Goal: Task Accomplishment & Management: Use online tool/utility

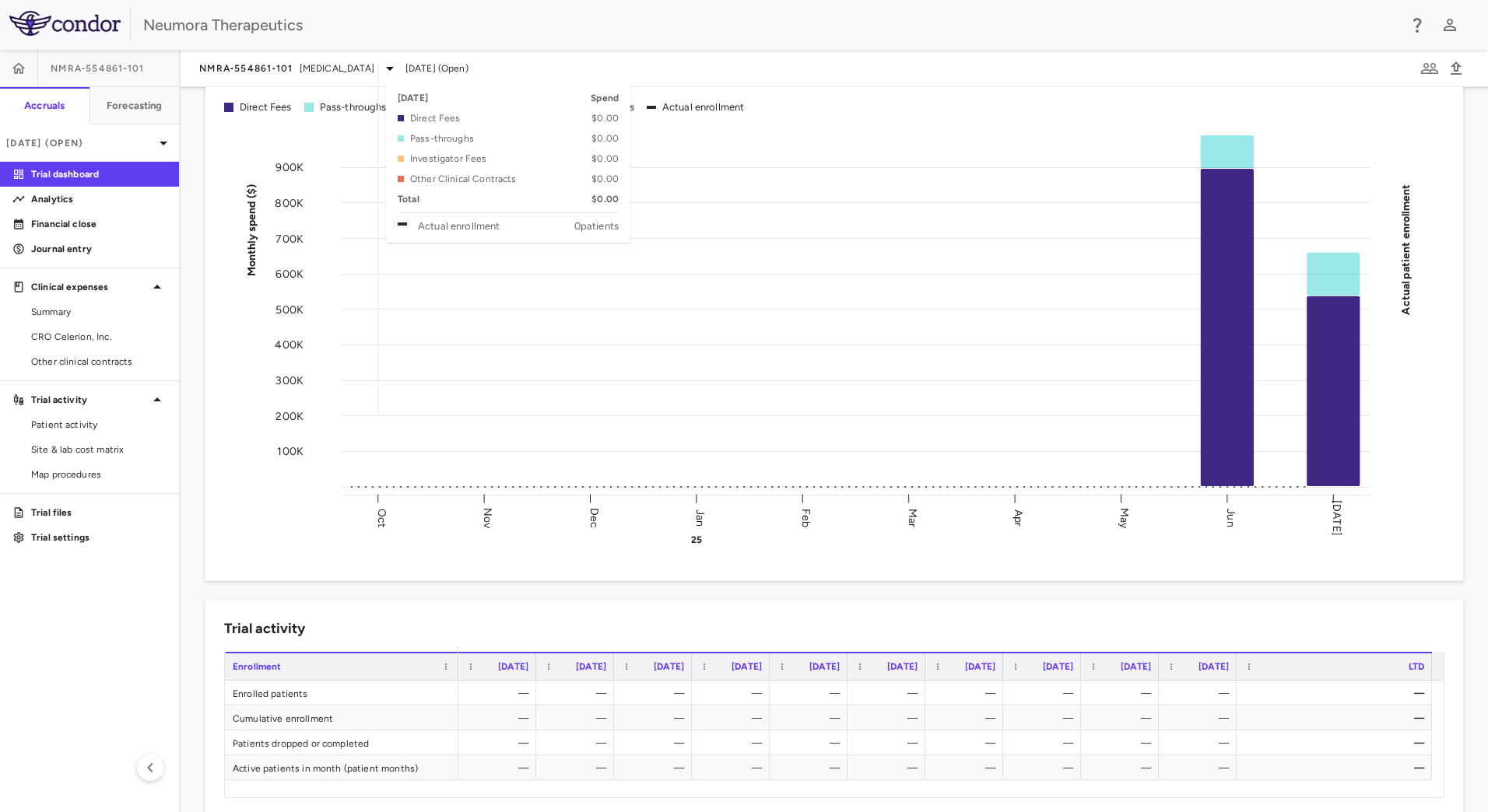
scroll to position [155, 0]
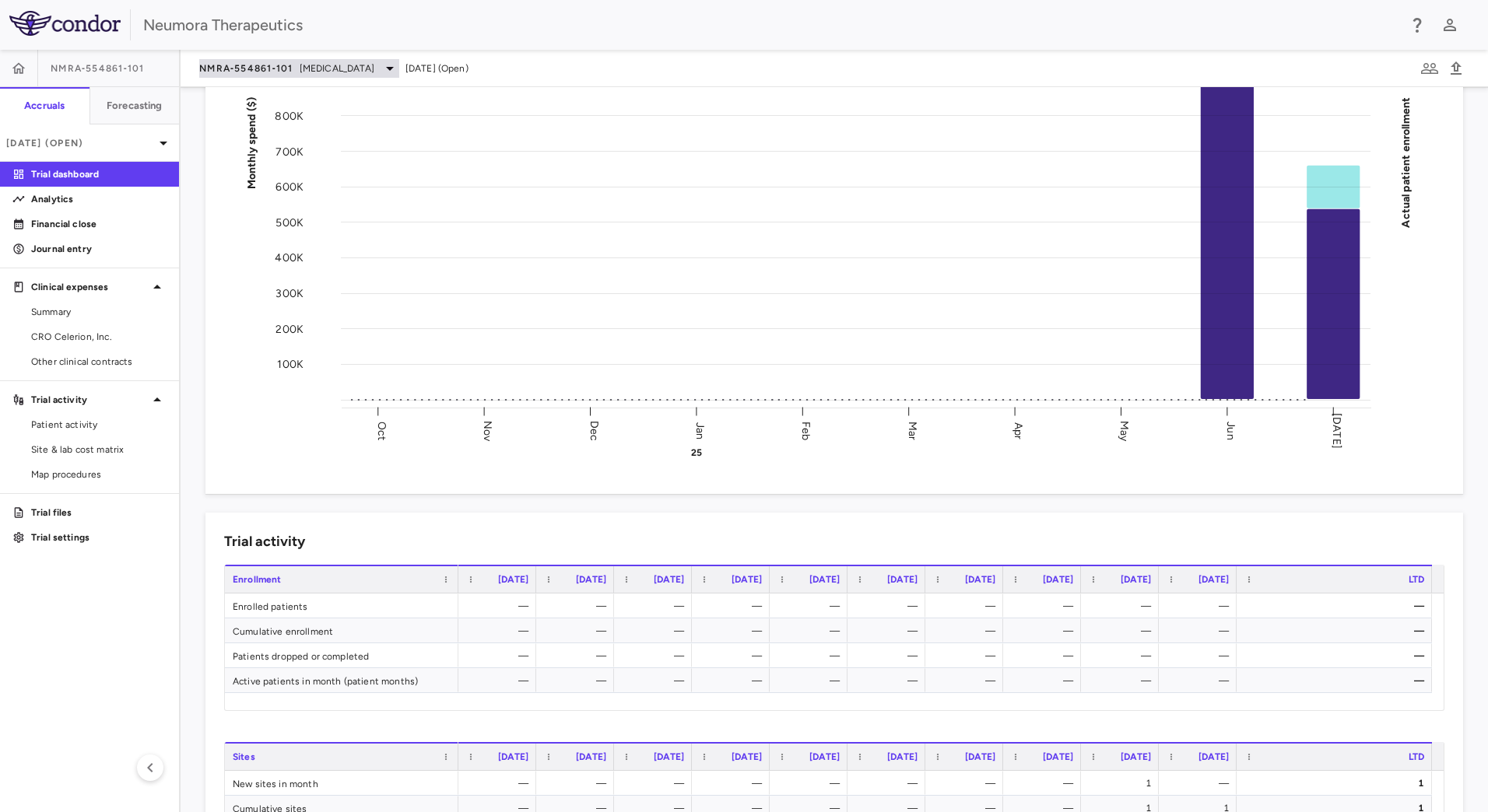
click at [249, 68] on span "NMRA‐554861‐101" at bounding box center [246, 68] width 94 height 12
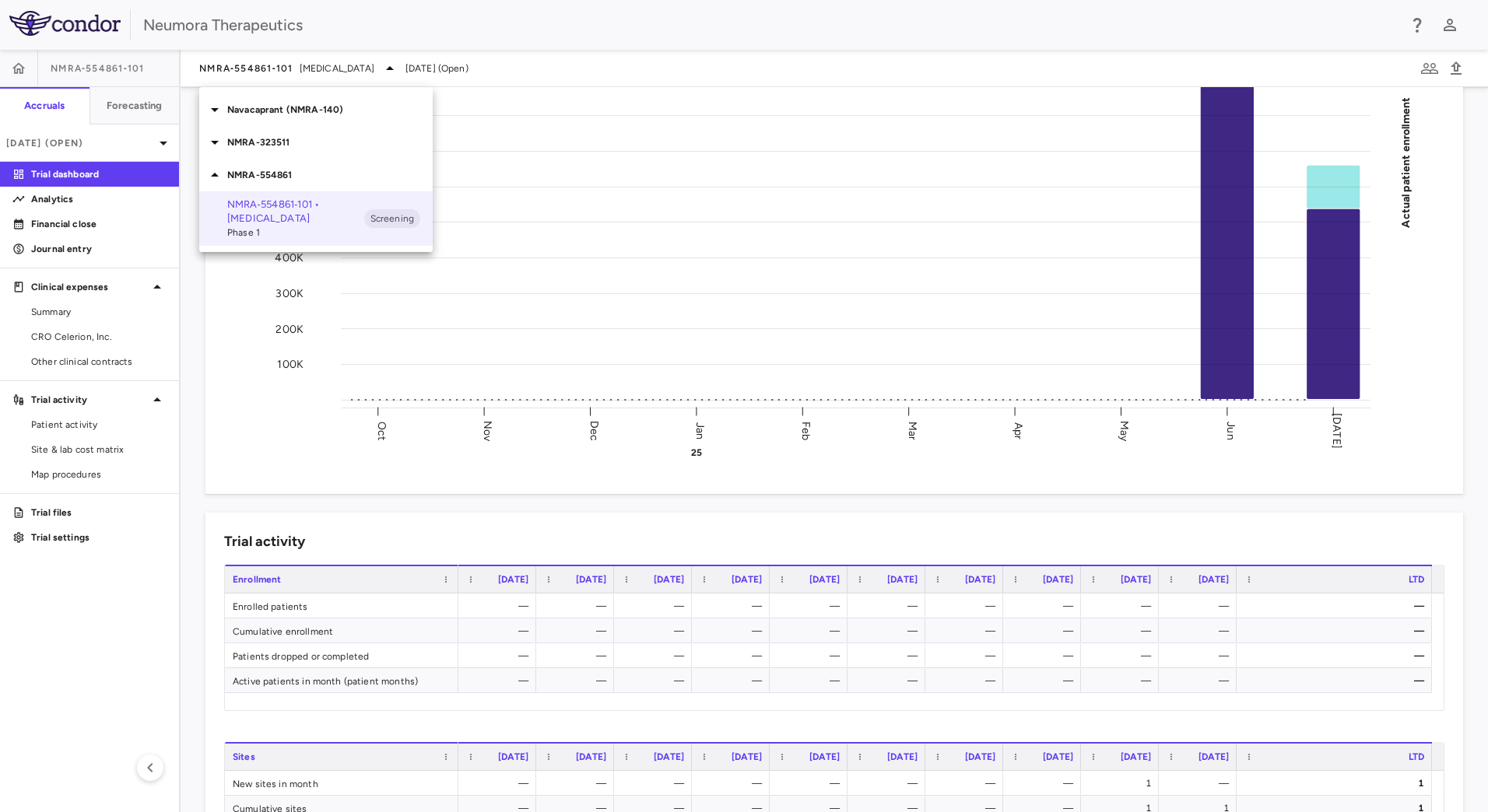
click at [220, 178] on icon at bounding box center [214, 174] width 18 height 18
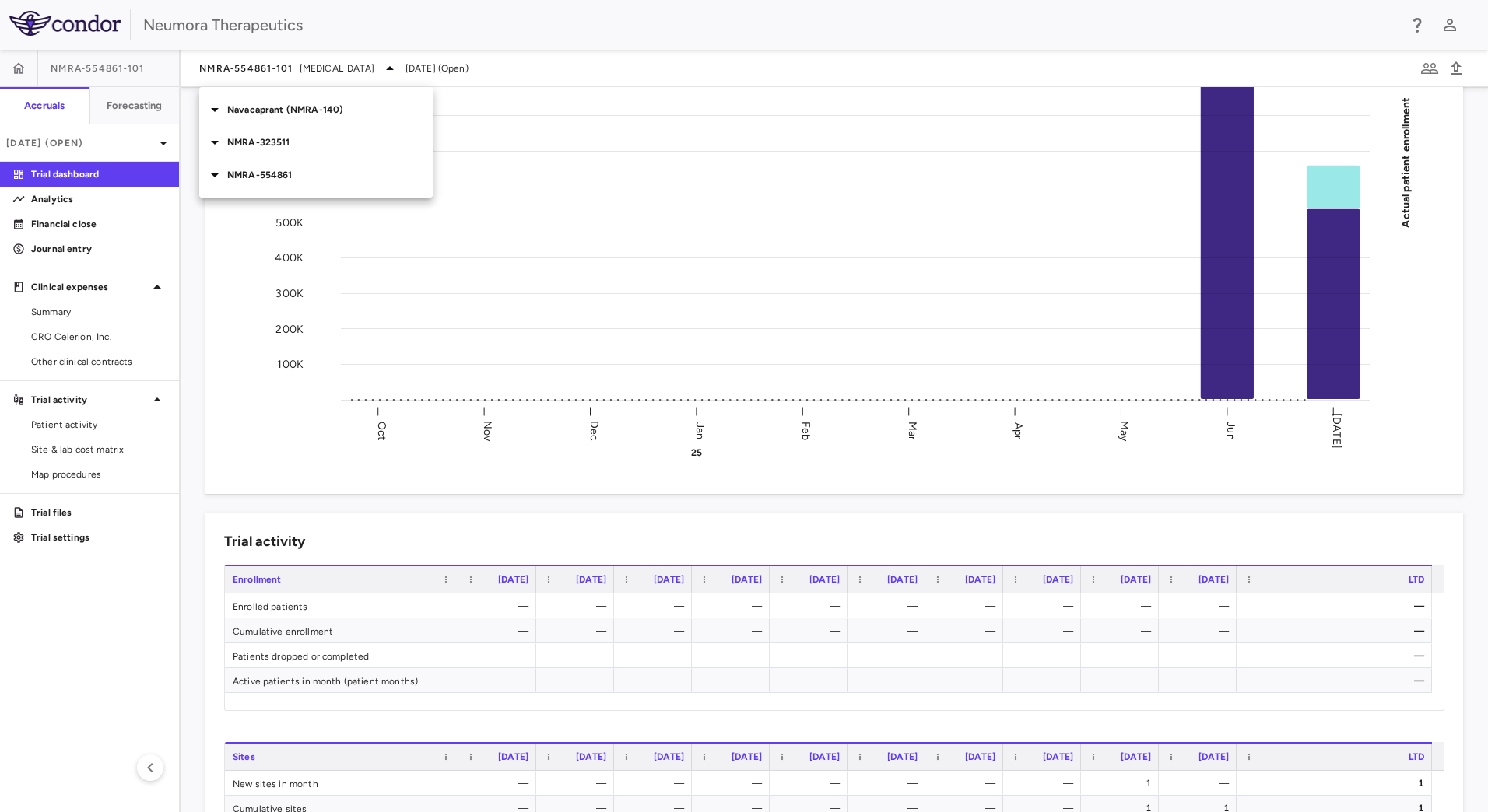
click at [220, 178] on icon at bounding box center [214, 174] width 18 height 18
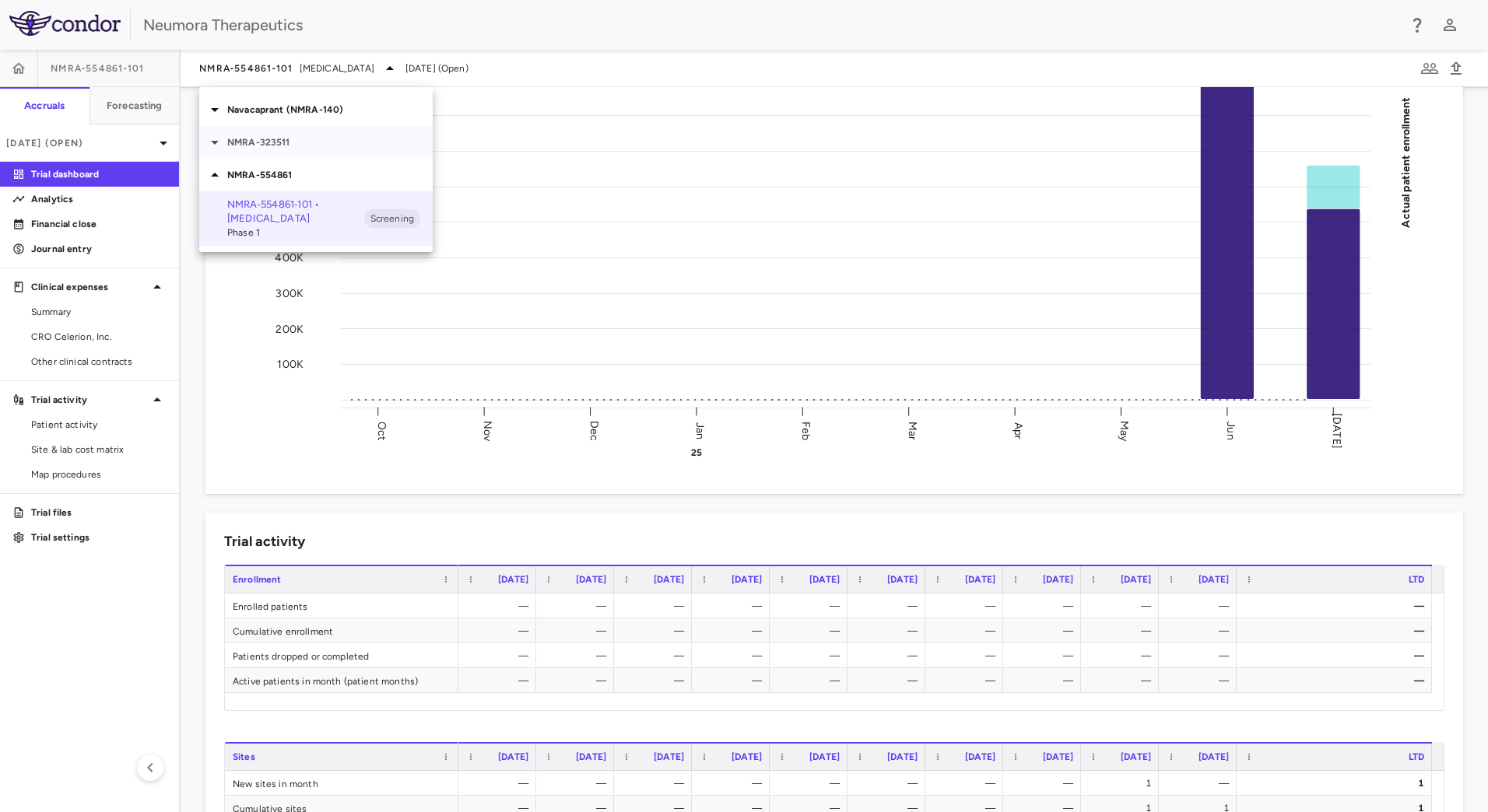
click at [214, 142] on icon at bounding box center [215, 142] width 8 height 4
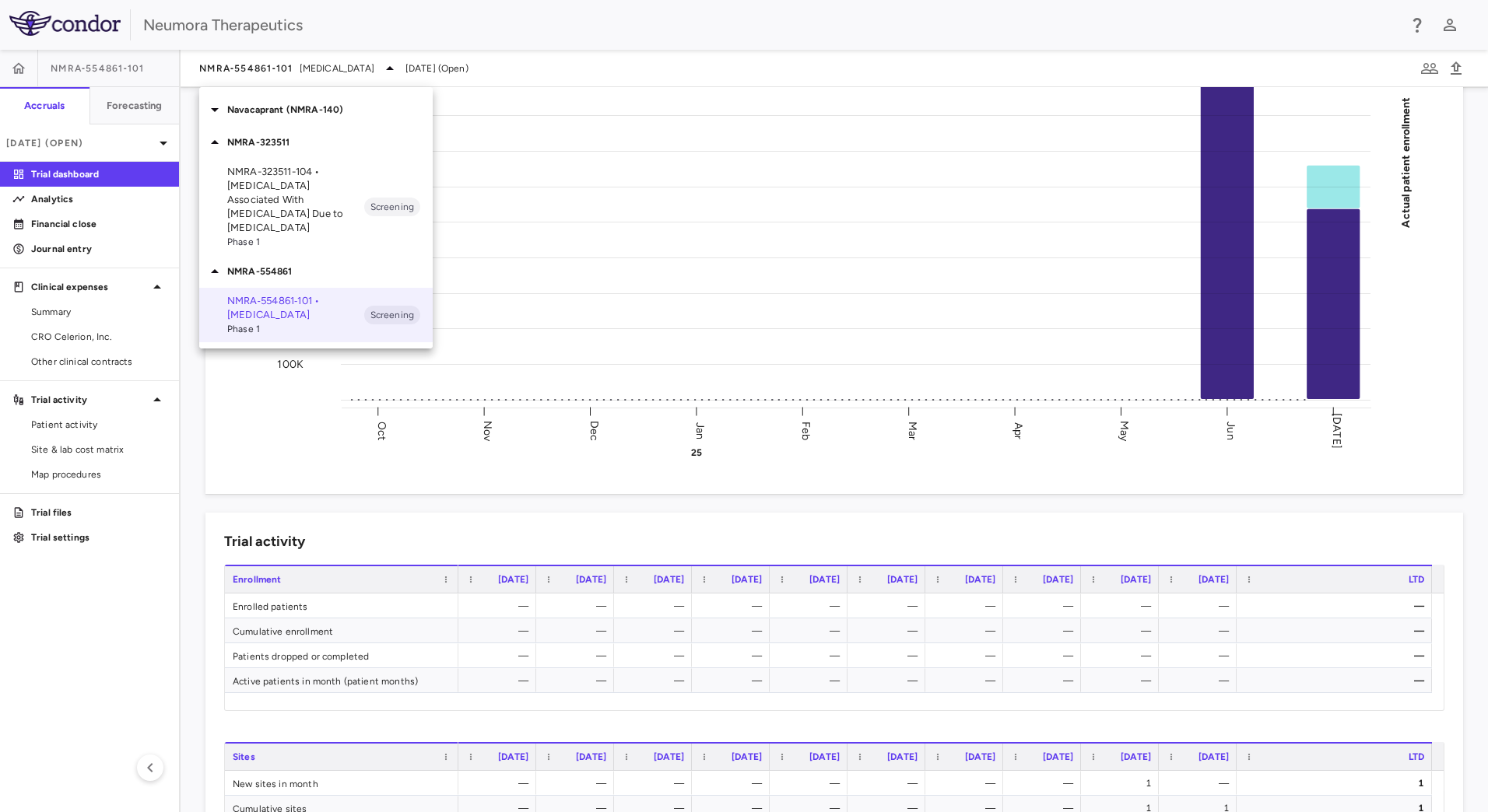
click at [223, 118] on icon at bounding box center [214, 109] width 18 height 18
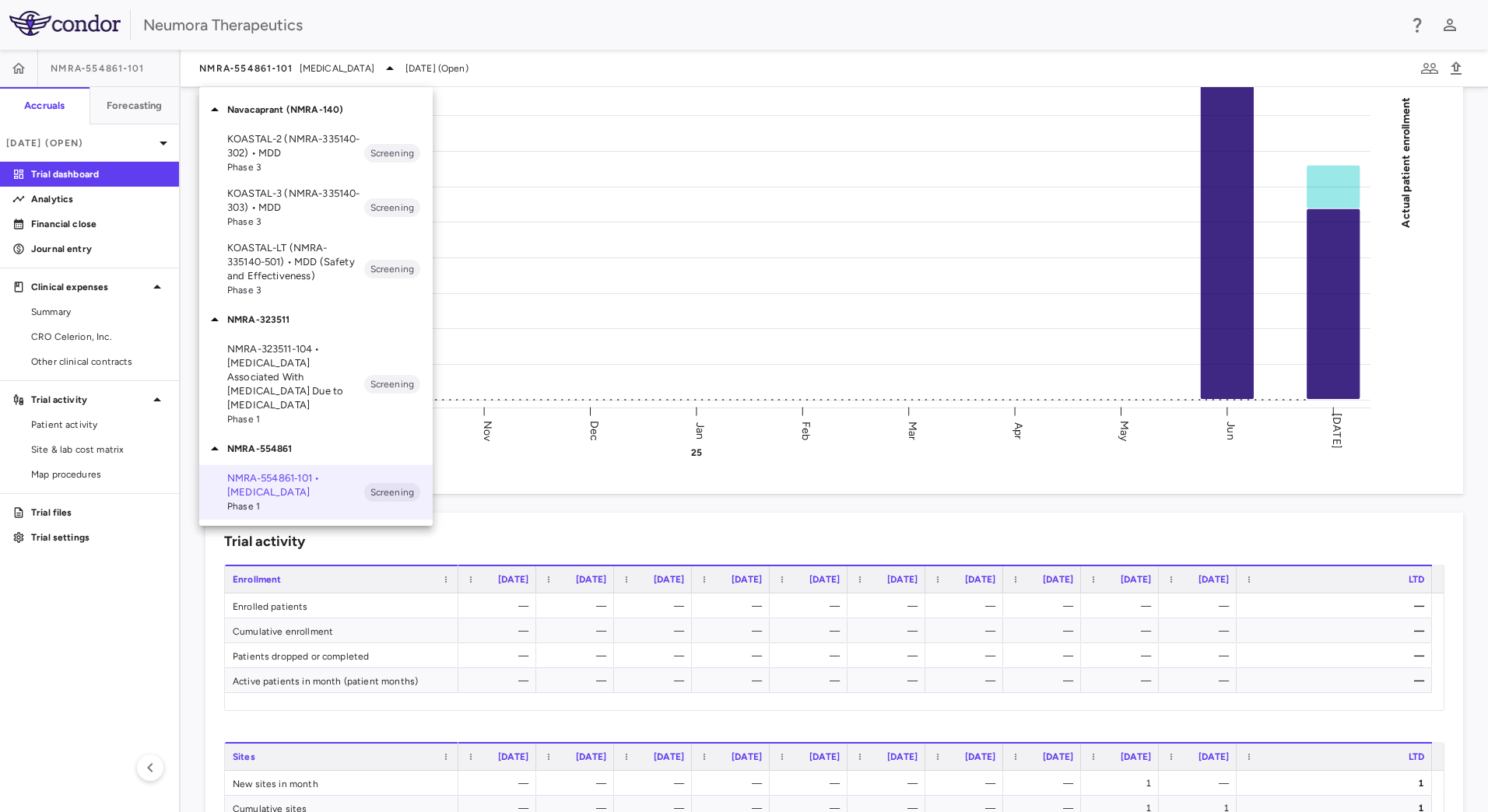
click at [298, 272] on p "KOASTAL-LT (NMRA-335140-501) • MDD (Safety and Effectiveness)" at bounding box center [295, 262] width 137 height 42
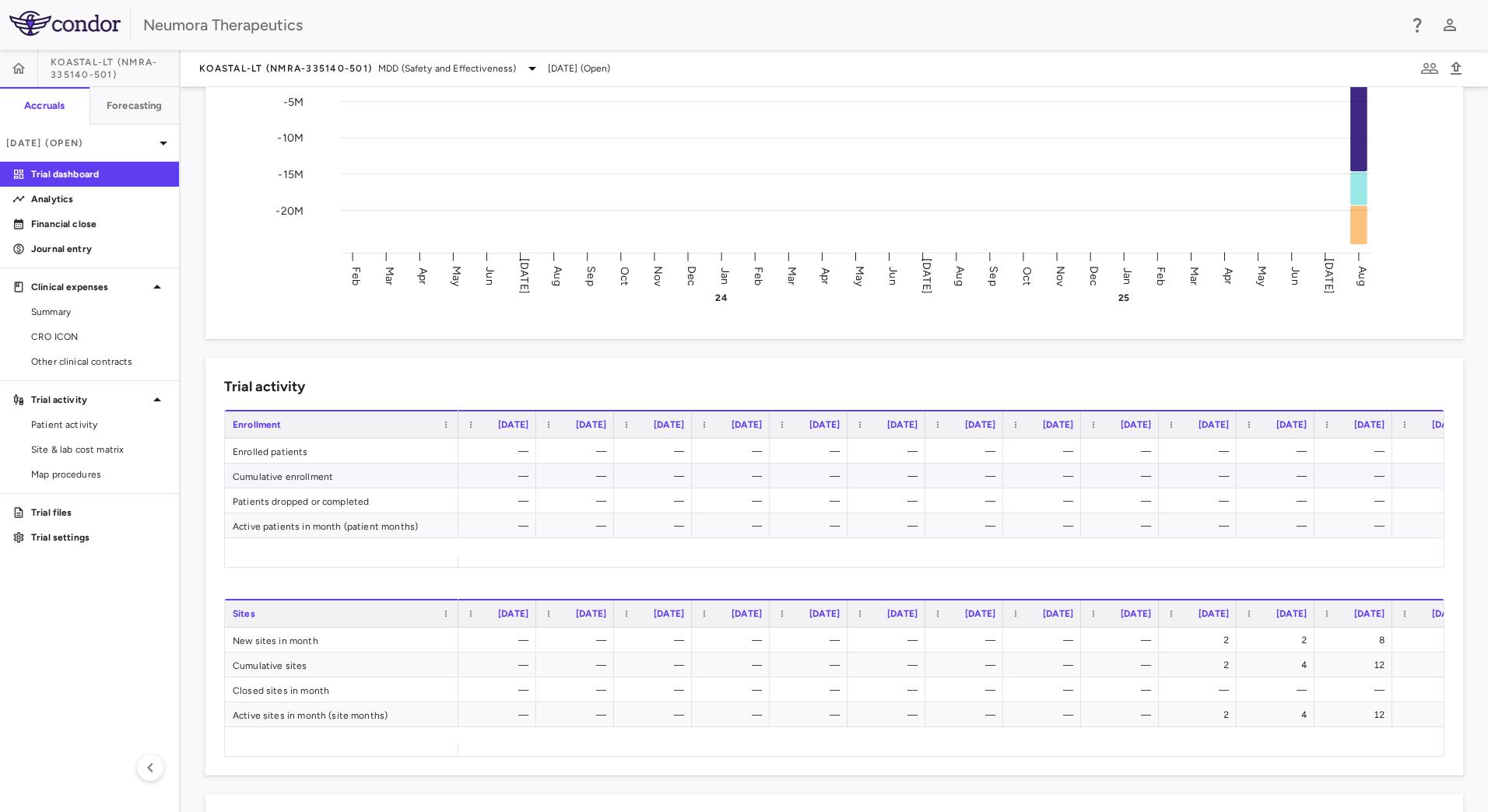
scroll to position [0, 0]
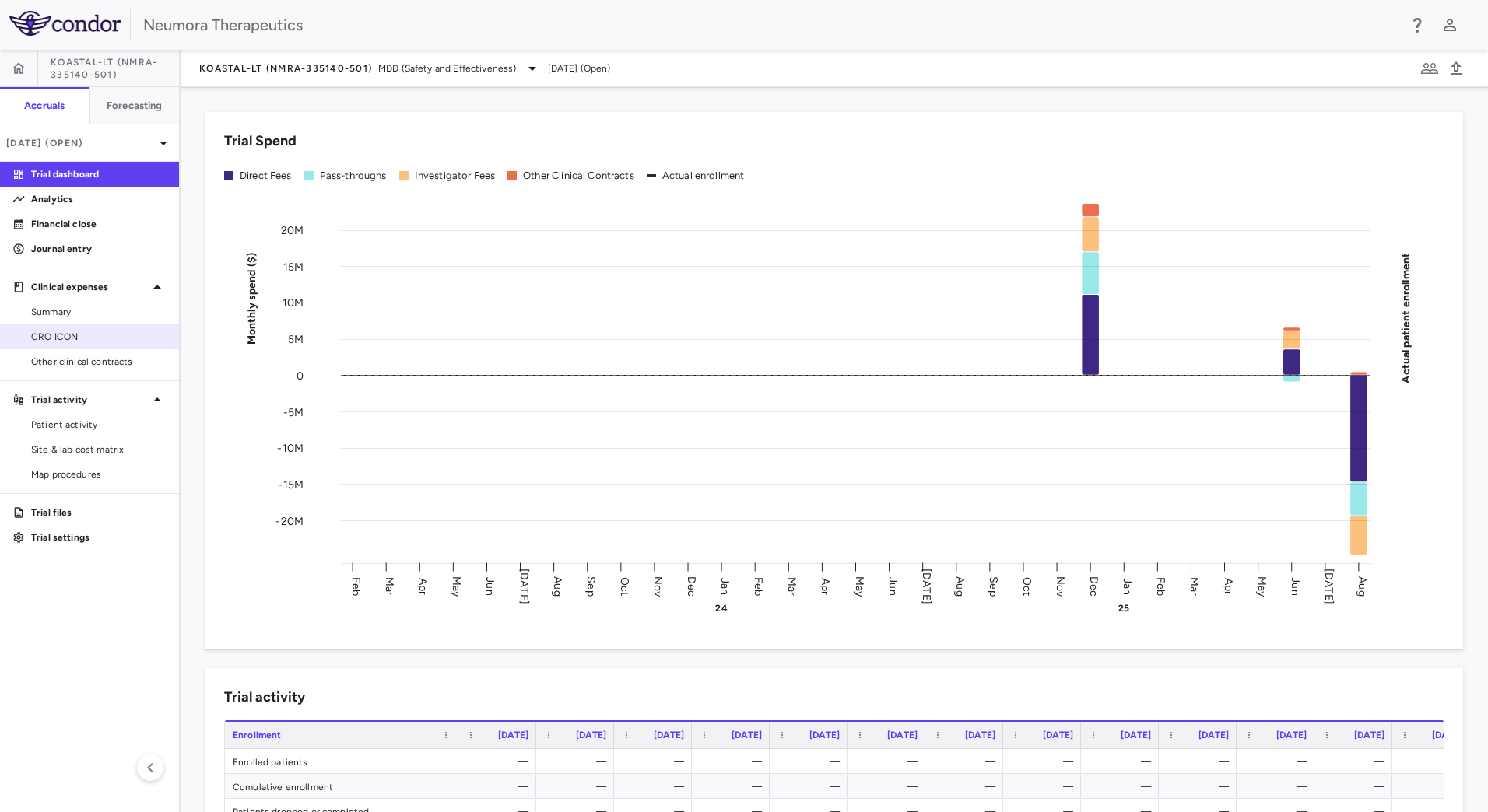
click at [96, 335] on span "CRO ICON" at bounding box center [99, 336] width 135 height 14
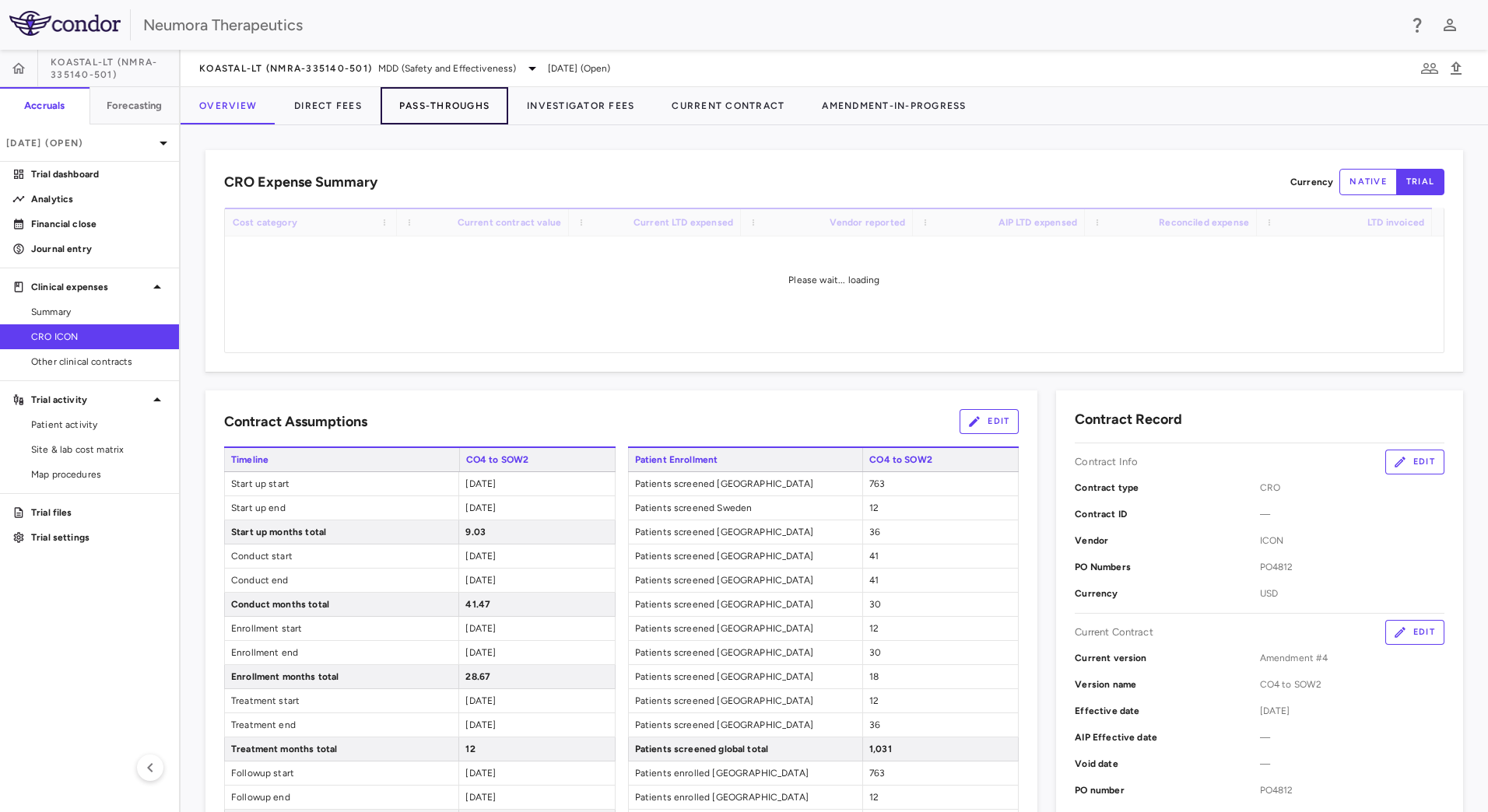
click at [435, 105] on button "Pass-Throughs" at bounding box center [444, 105] width 128 height 37
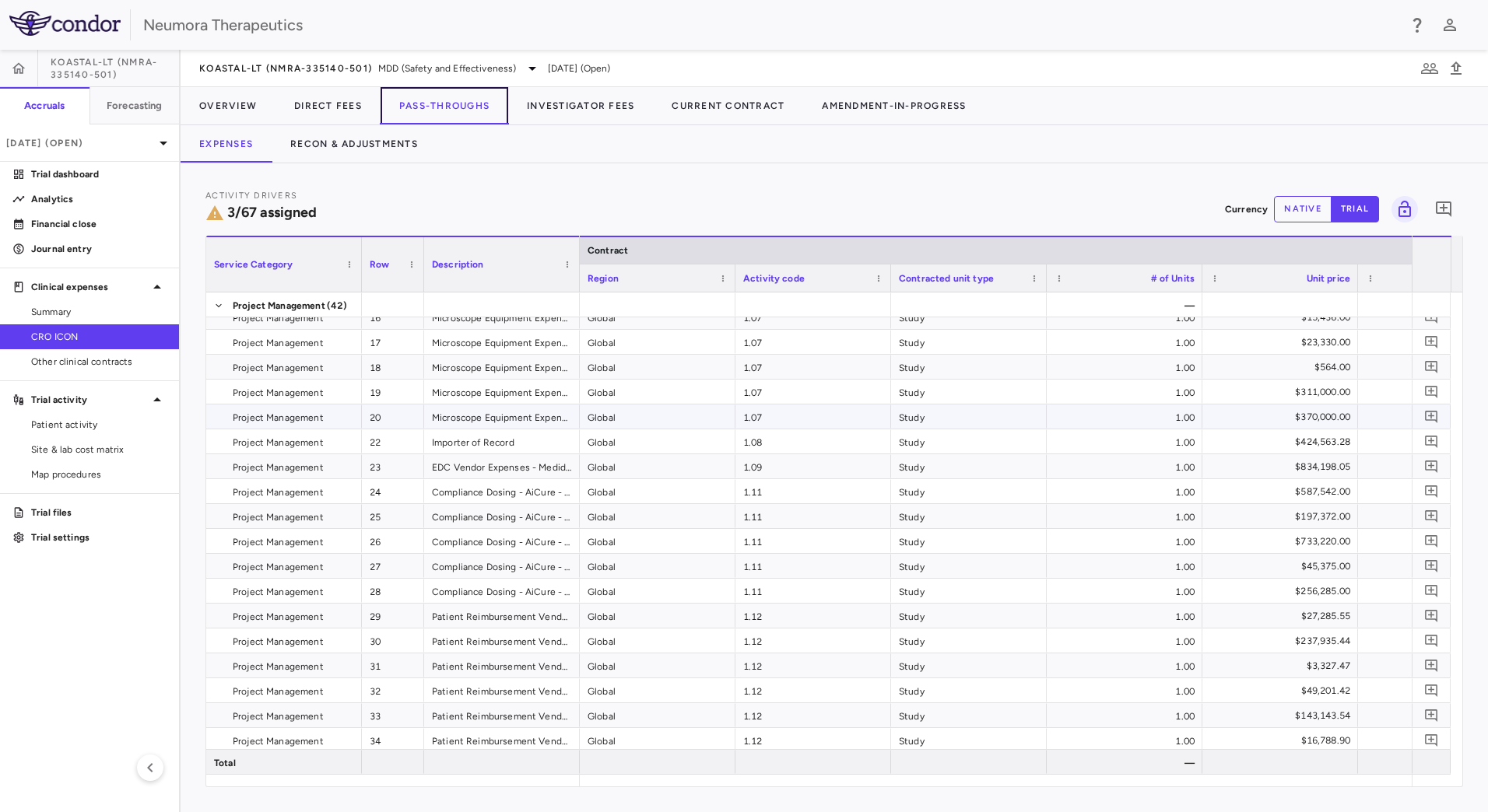
scroll to position [933, 0]
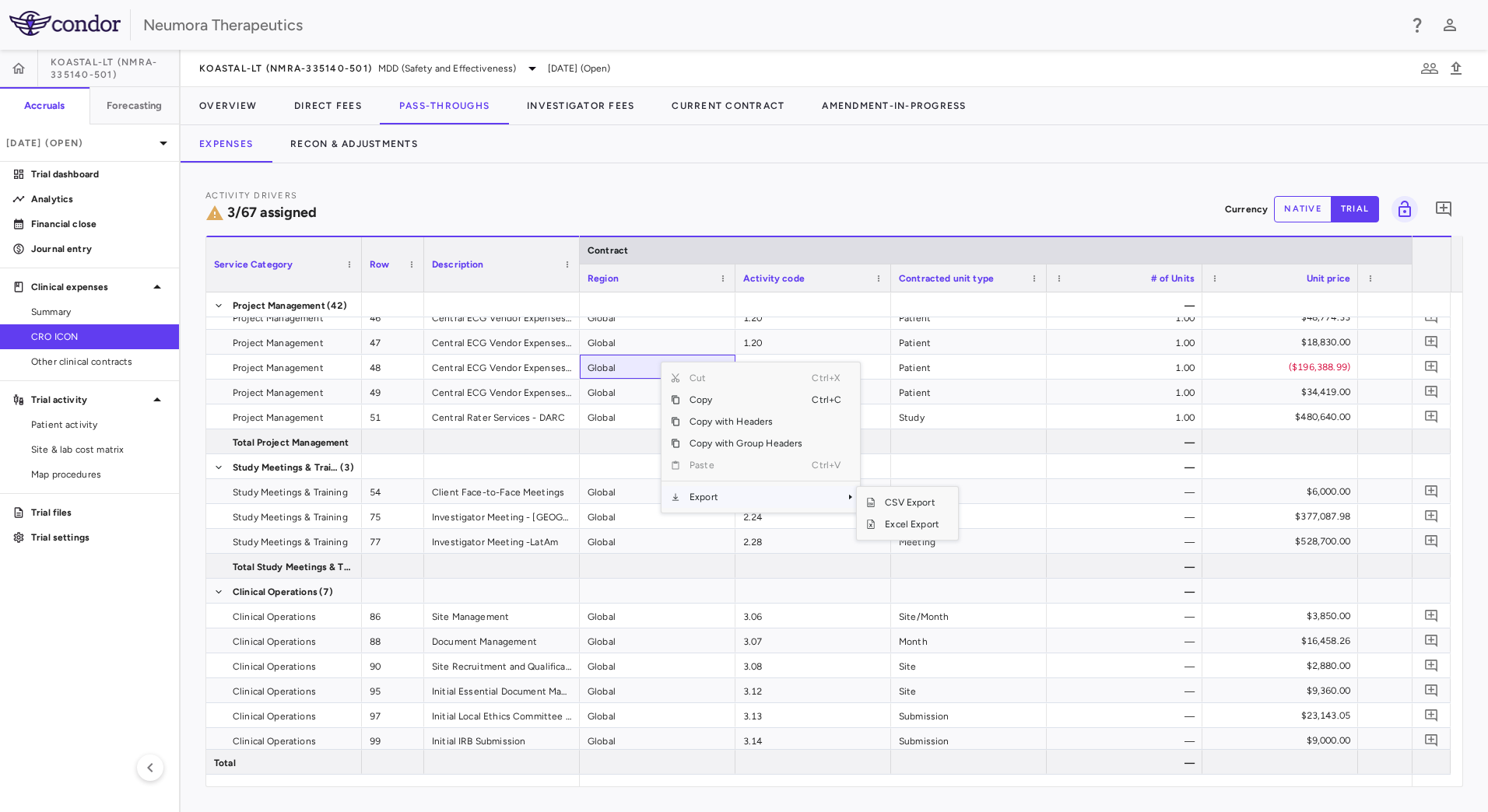
click at [732, 501] on span "Export" at bounding box center [745, 497] width 131 height 22
click at [890, 526] on span "Excel Export" at bounding box center [911, 523] width 73 height 22
click at [457, 201] on div "Activity Drivers 3/67 assigned Currency native trial 0" at bounding box center [833, 208] width 1257 height 41
click at [583, 68] on span "[DATE] (Open)" at bounding box center [579, 68] width 63 height 14
click at [577, 68] on span "[DATE] (Open)" at bounding box center [579, 68] width 63 height 14
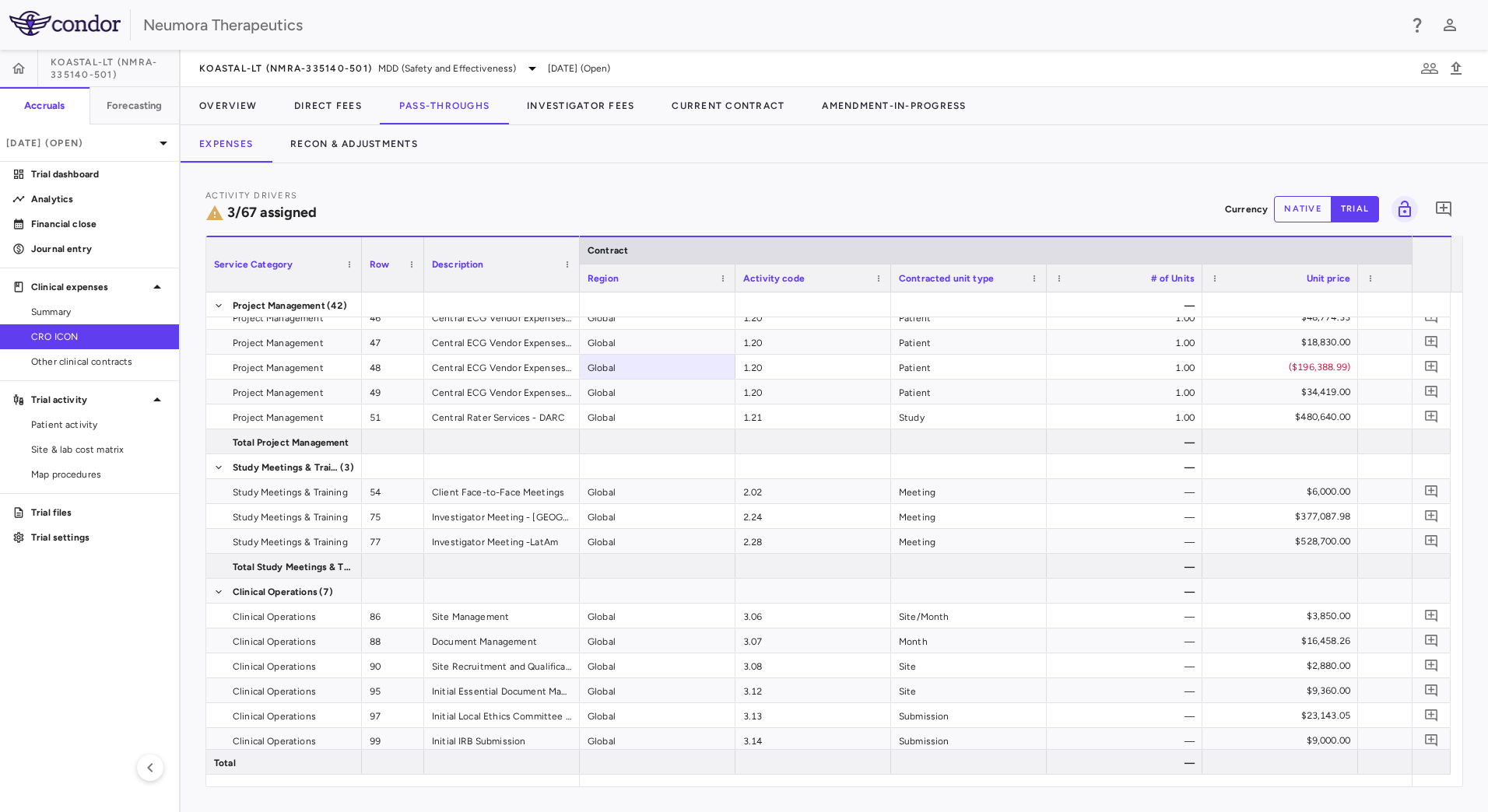
drag, startPoint x: 577, startPoint y: 68, endPoint x: 555, endPoint y: 65, distance: 22.2
click at [555, 65] on span "[DATE] (Open)" at bounding box center [579, 68] width 63 height 14
click at [530, 66] on icon at bounding box center [532, 68] width 18 height 18
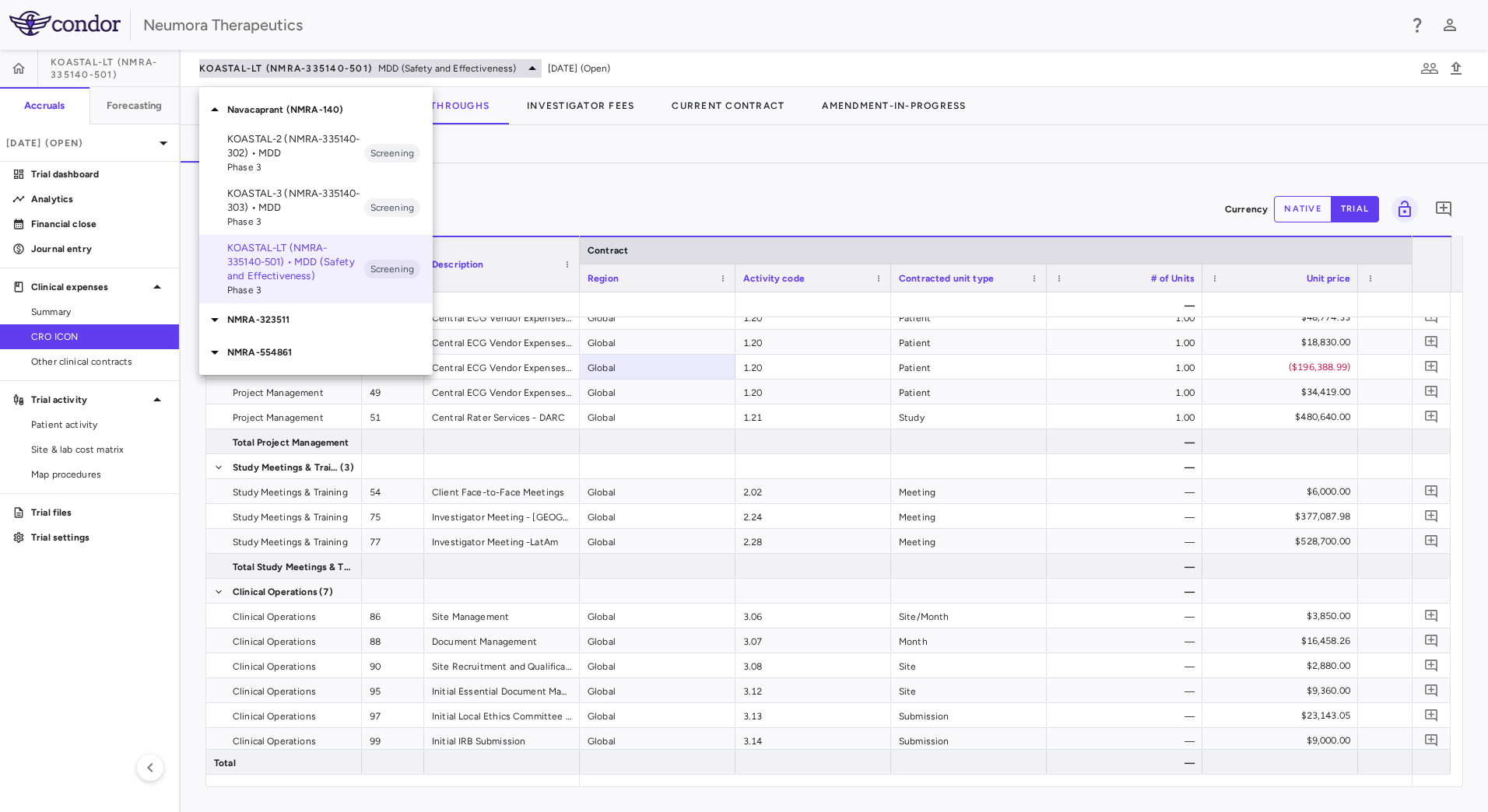
click at [530, 66] on div at bounding box center [744, 406] width 1488 height 812
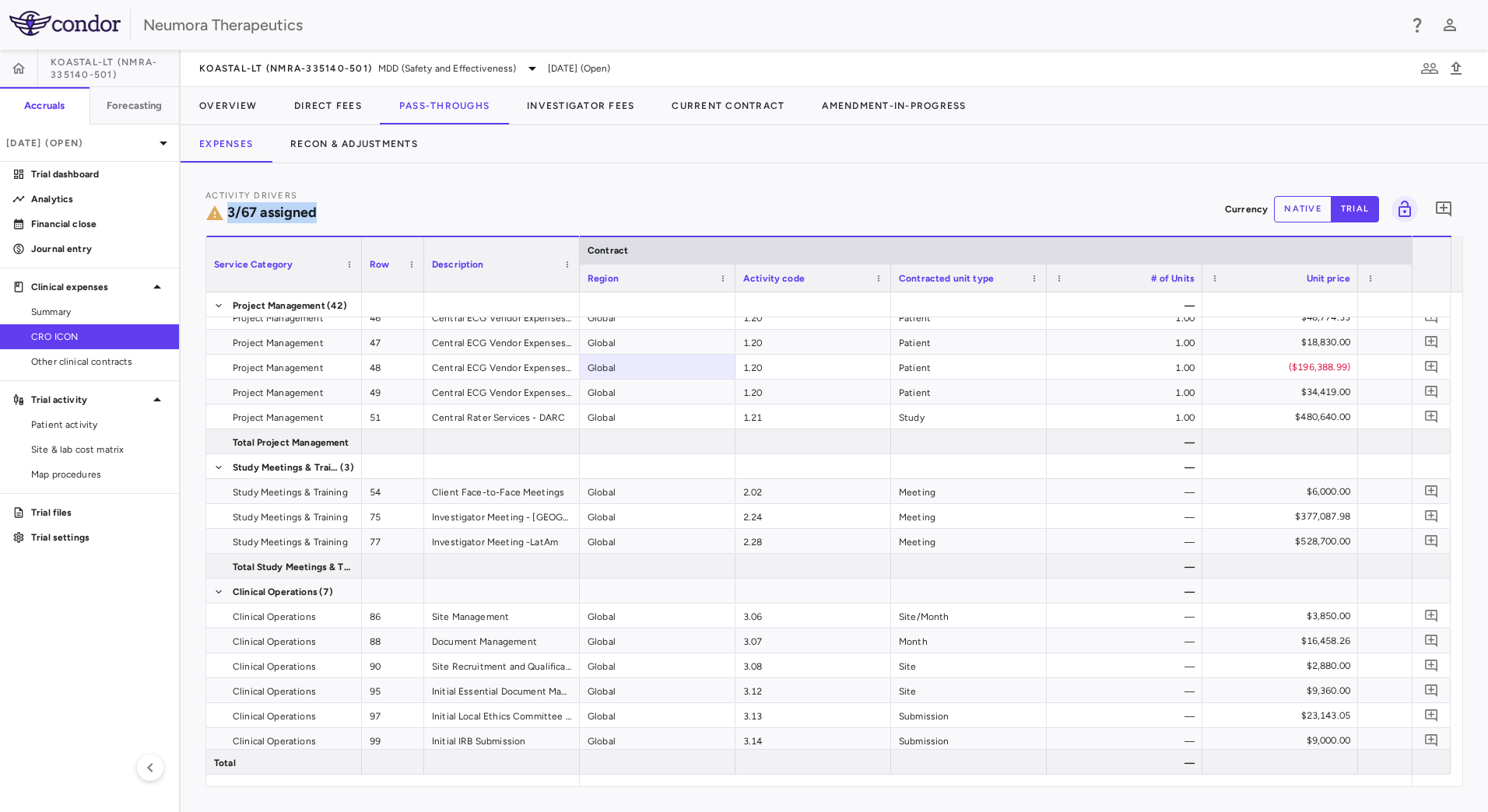
click at [745, 203] on div "Activity Drivers 3/67 assigned Currency native trial 0" at bounding box center [833, 208] width 1257 height 41
click at [238, 107] on button "Overview" at bounding box center [228, 105] width 95 height 37
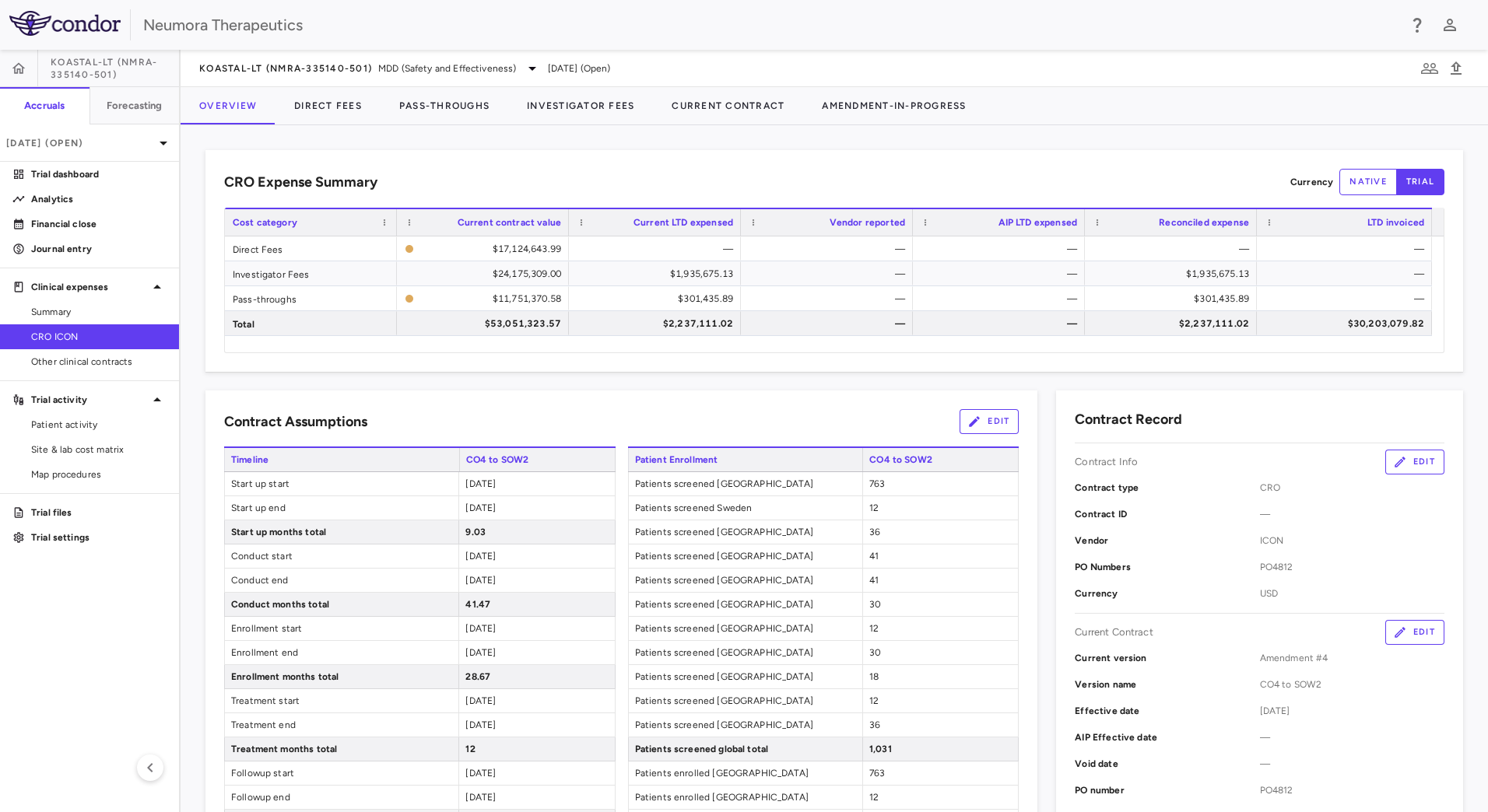
click at [602, 65] on span "[DATE] (Open)" at bounding box center [579, 68] width 63 height 14
click at [532, 69] on icon at bounding box center [532, 68] width 8 height 4
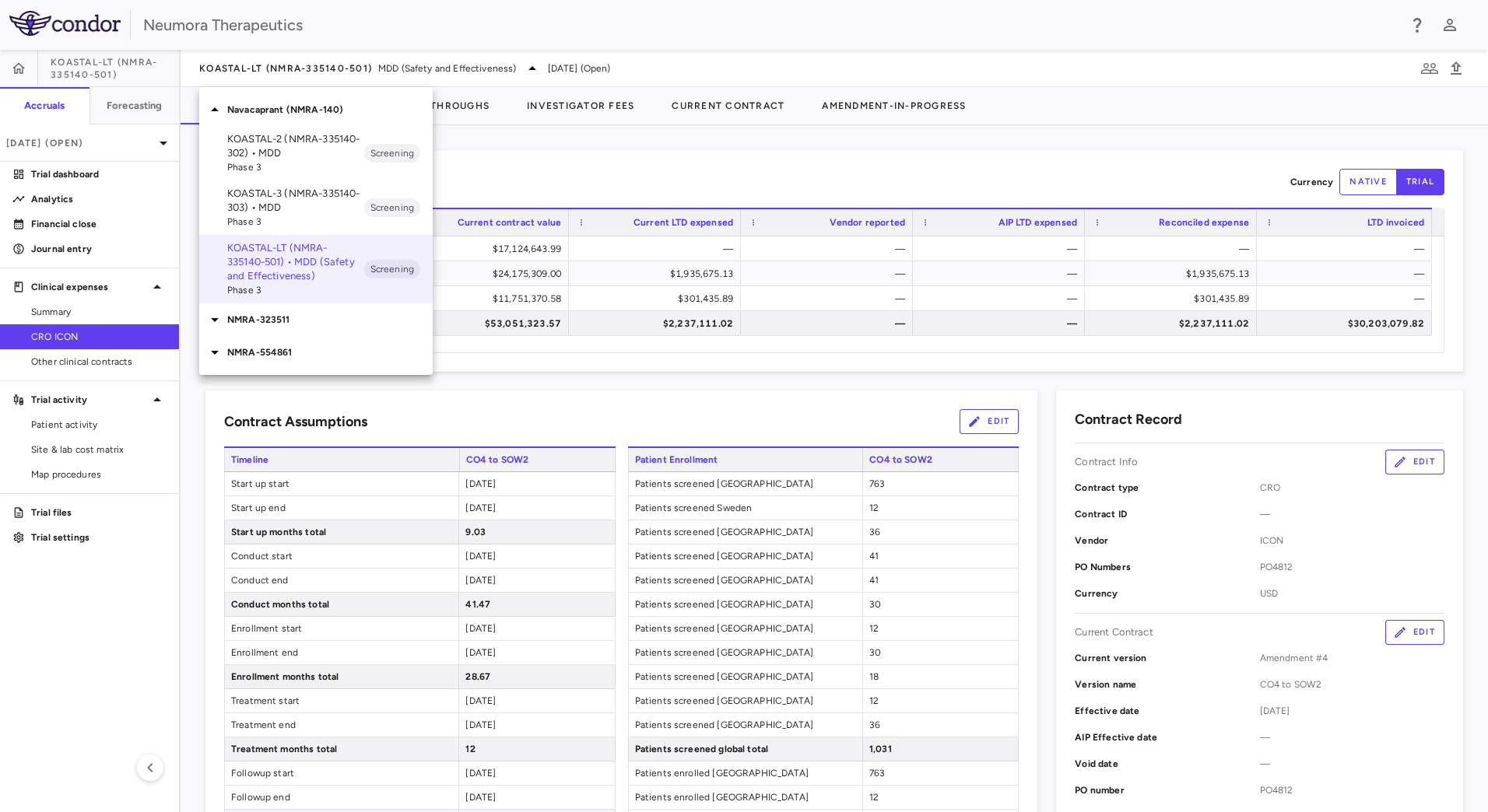
click at [532, 66] on div at bounding box center [744, 406] width 1488 height 812
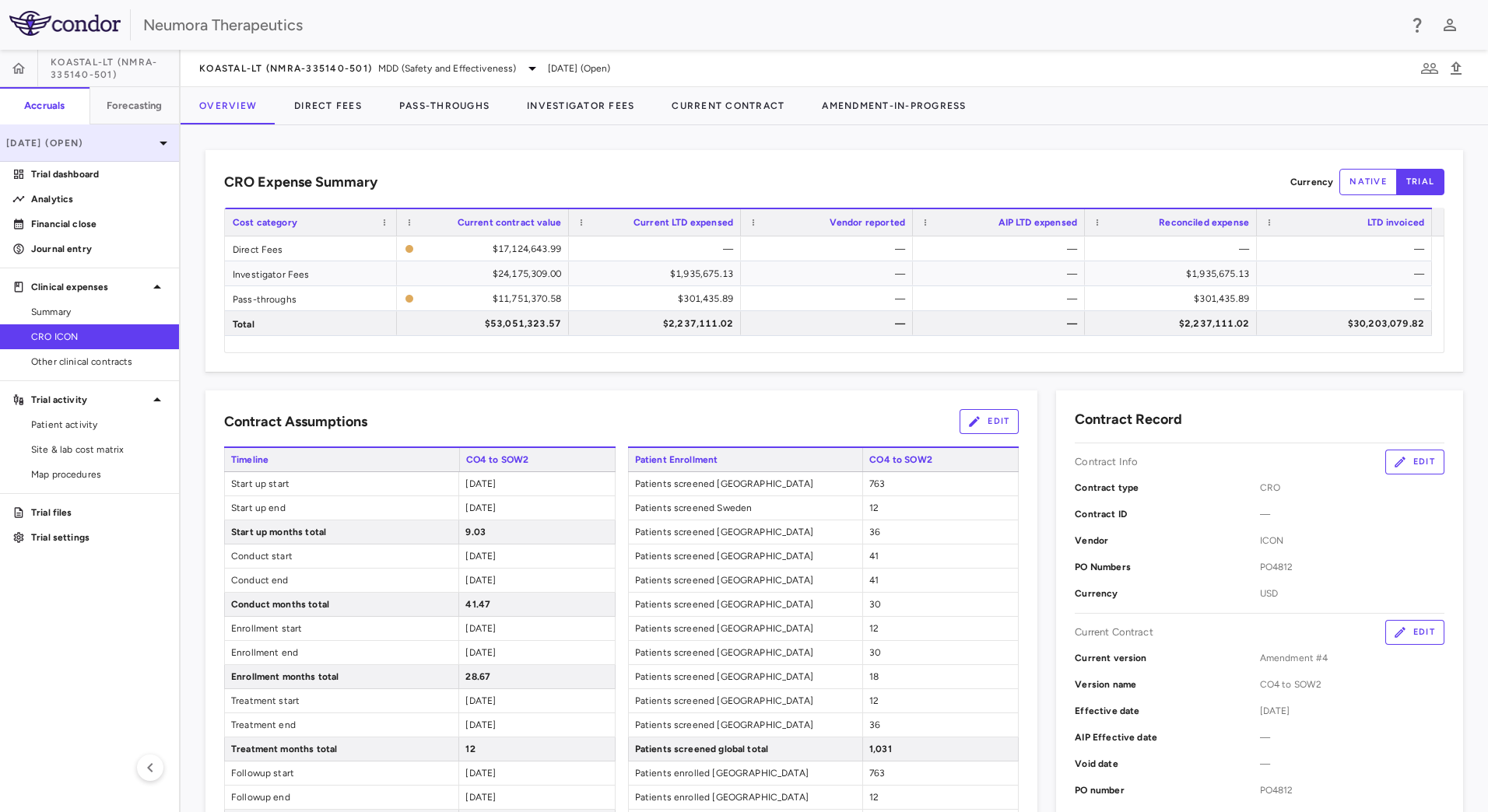
click at [152, 147] on p "[DATE] (Open)" at bounding box center [80, 142] width 148 height 14
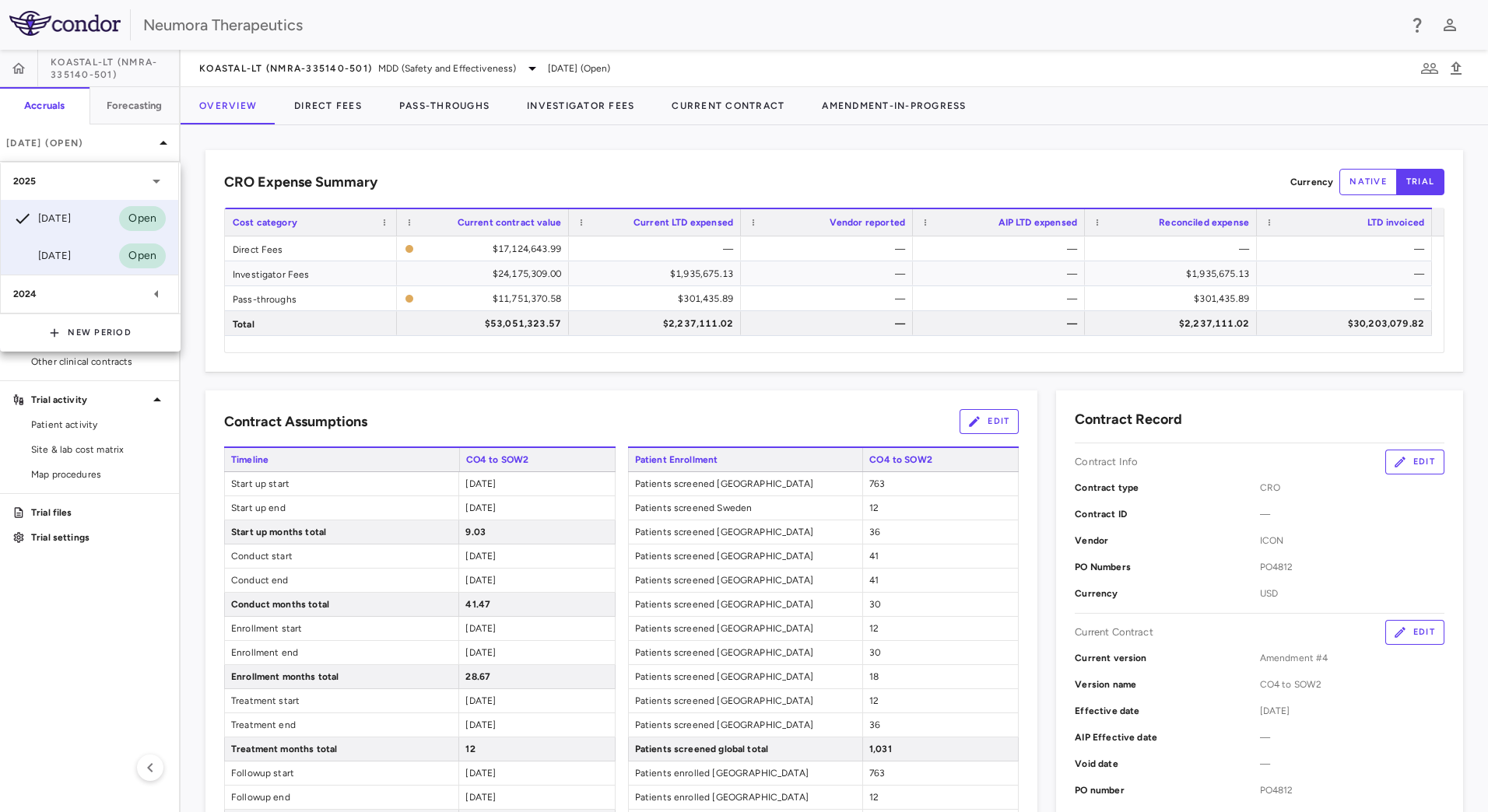
click at [84, 254] on div "[DATE] Open" at bounding box center [89, 256] width 178 height 37
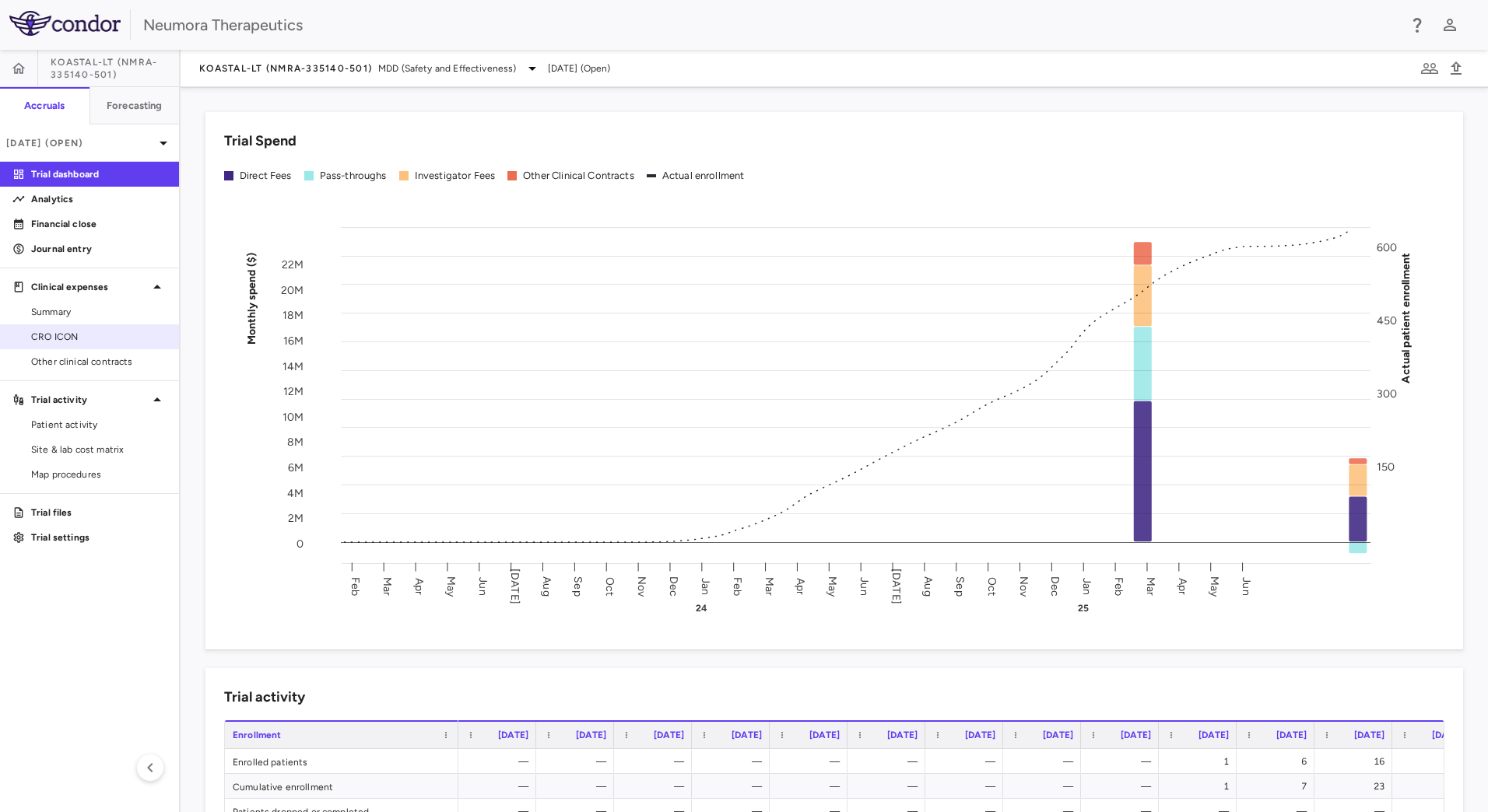
click at [91, 340] on span "CRO ICON" at bounding box center [99, 336] width 135 height 14
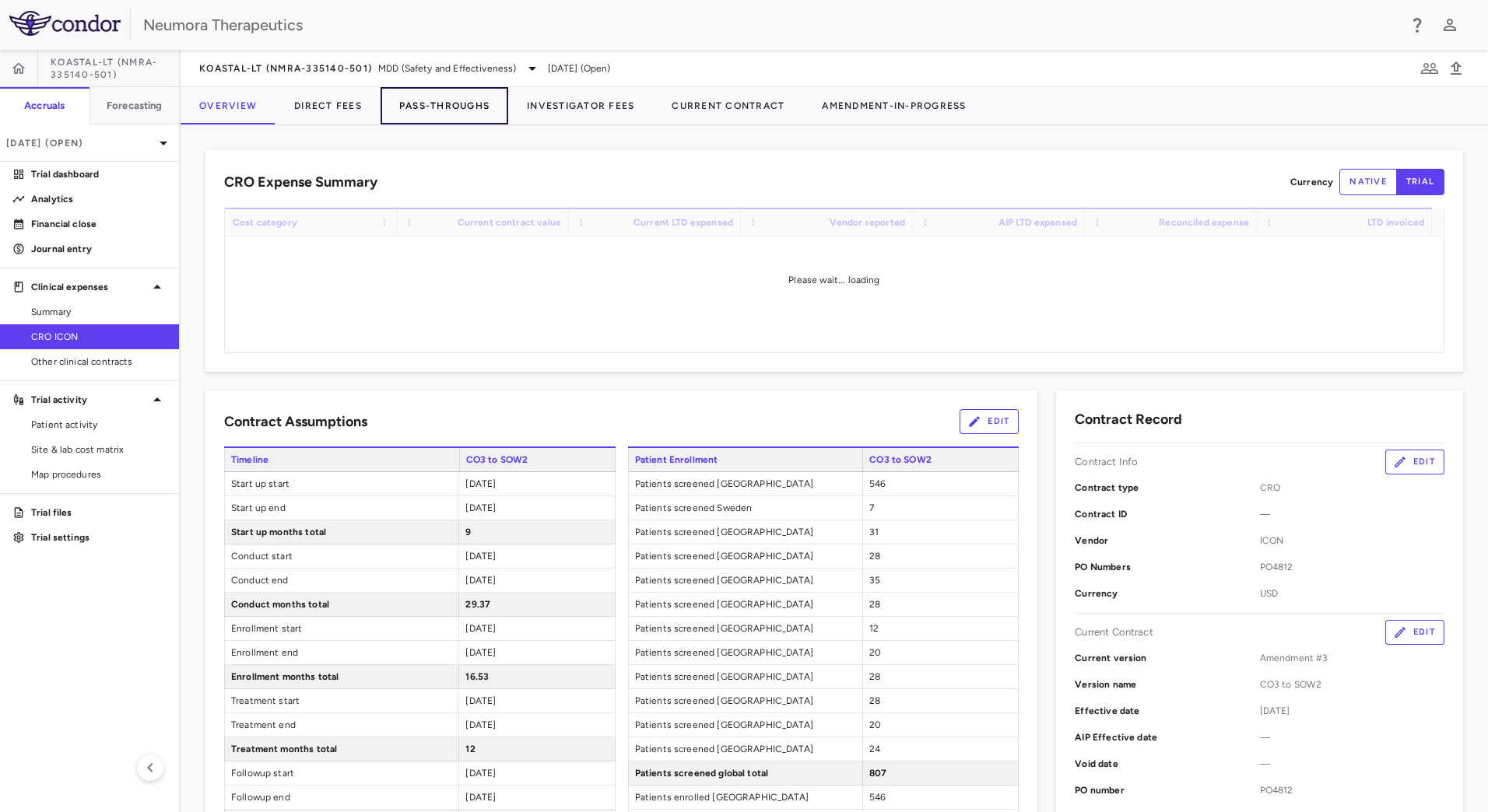
click at [446, 106] on button "Pass-Throughs" at bounding box center [444, 105] width 128 height 37
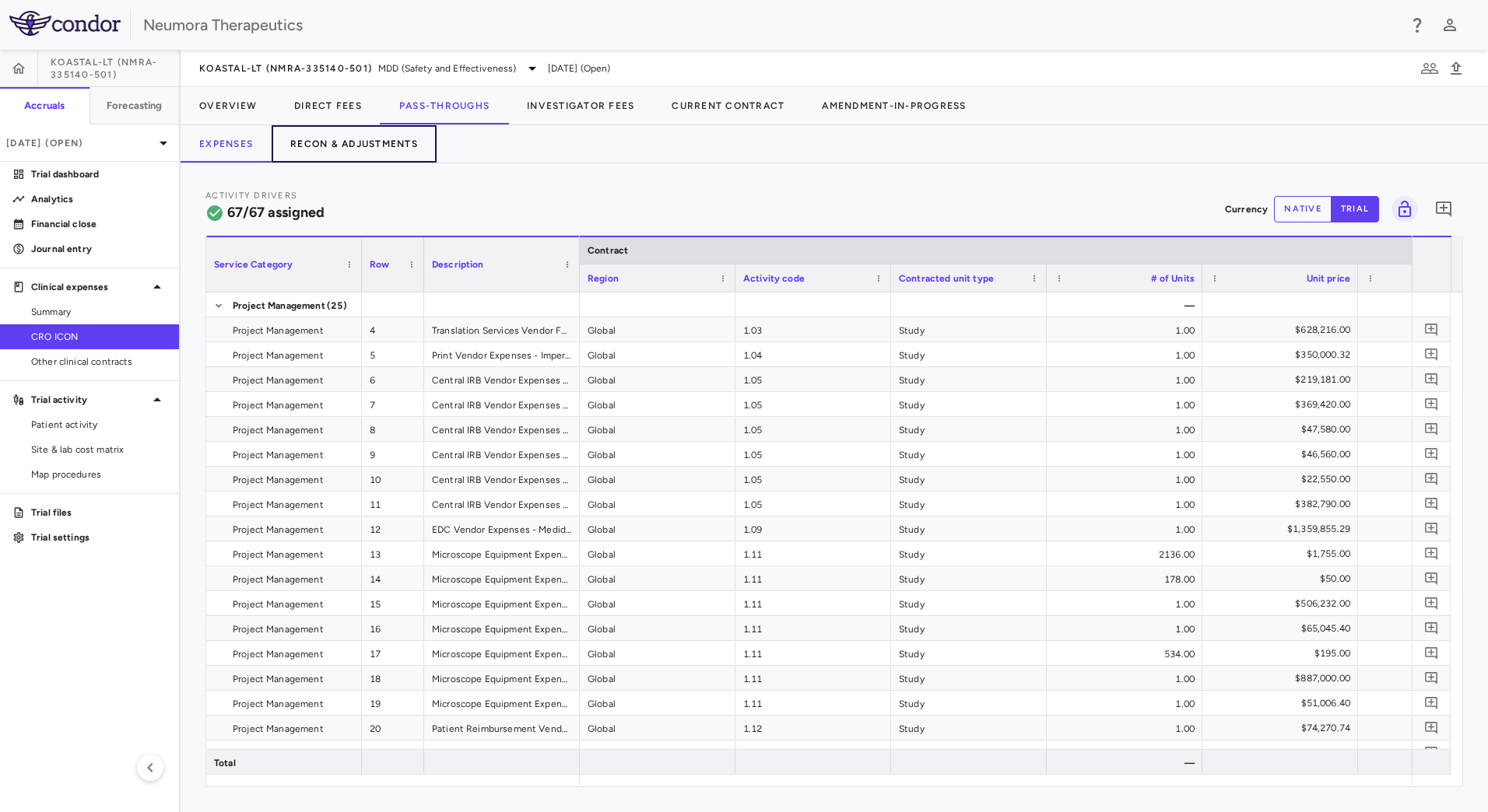
click at [351, 152] on button "Recon & Adjustments" at bounding box center [354, 144] width 165 height 37
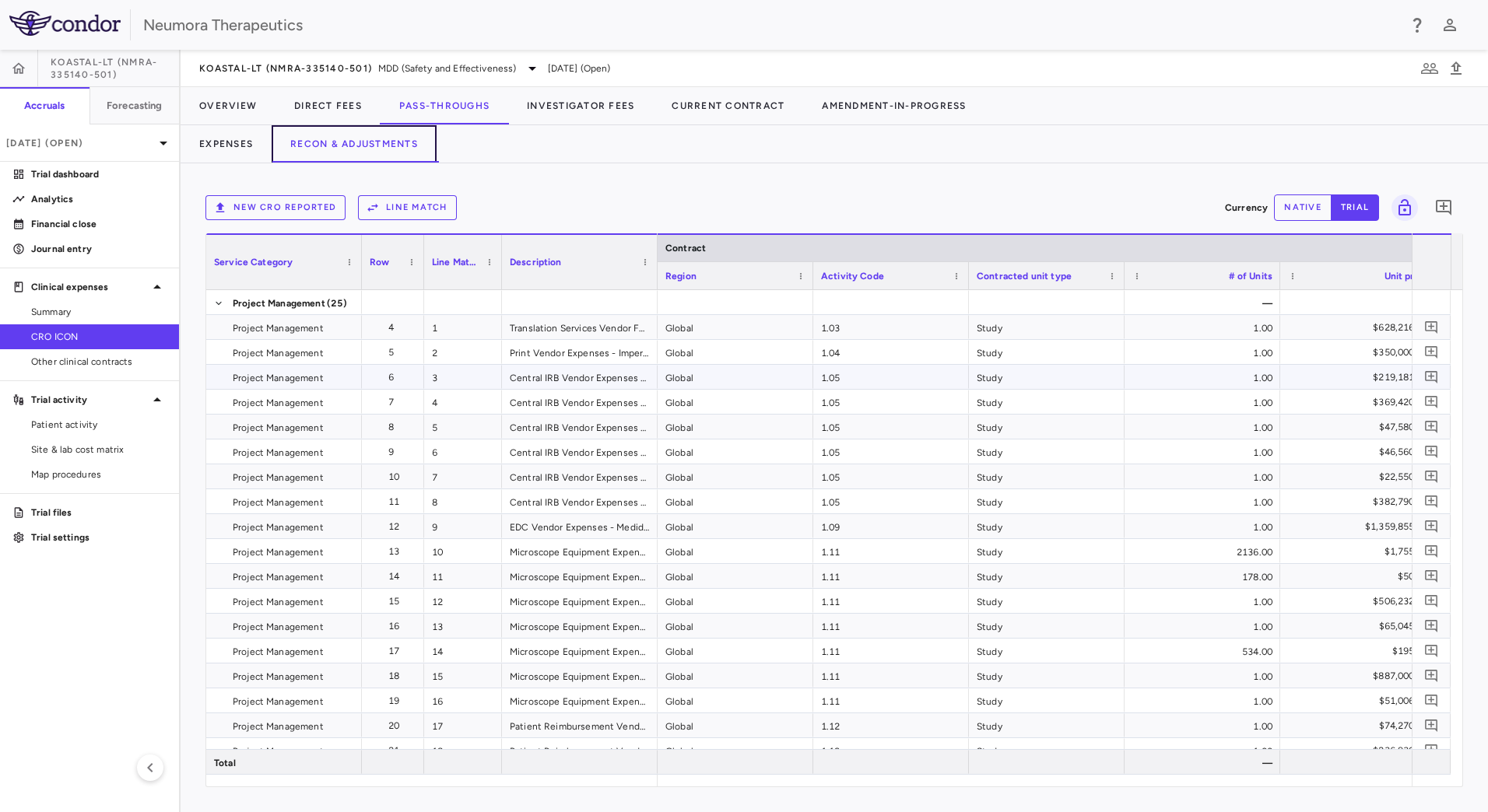
scroll to position [544, 0]
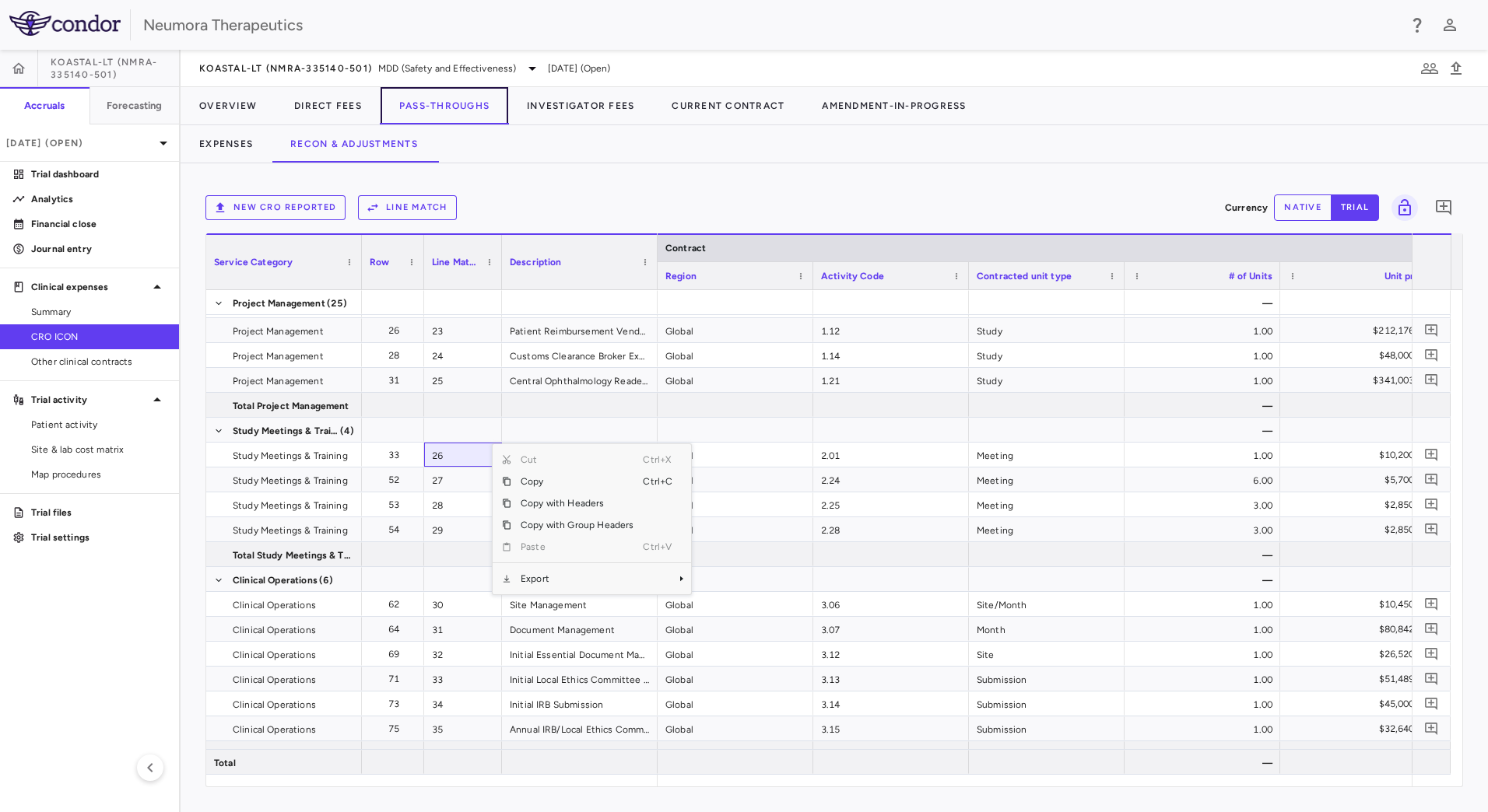
click at [446, 105] on button "Pass-Throughs" at bounding box center [444, 105] width 128 height 37
click at [462, 107] on button "Pass-Throughs" at bounding box center [444, 105] width 128 height 37
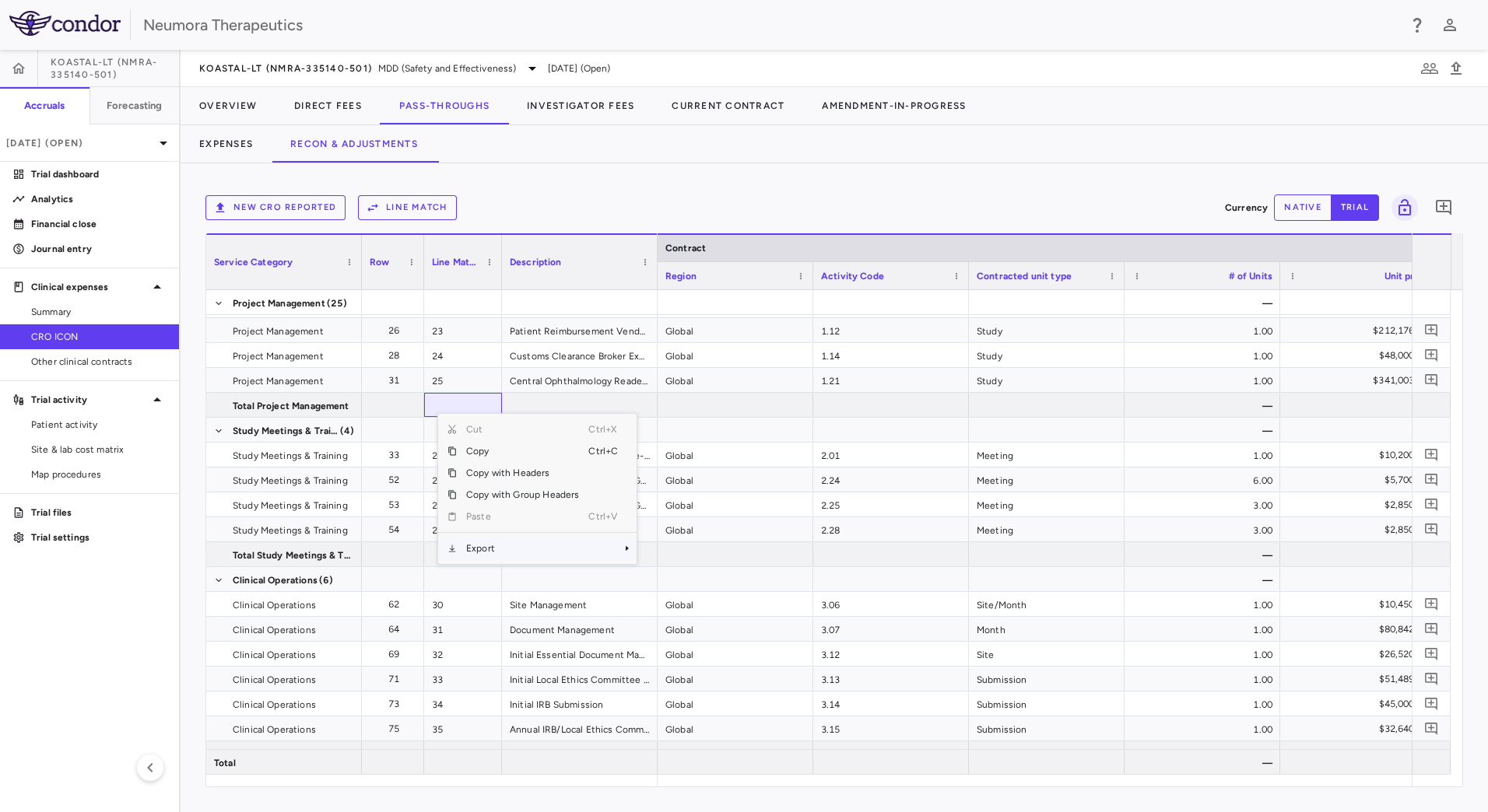
click at [508, 547] on span "Export" at bounding box center [522, 547] width 131 height 22
click at [695, 577] on span "Excel Export" at bounding box center [689, 575] width 73 height 22
